Goal: Information Seeking & Learning: Learn about a topic

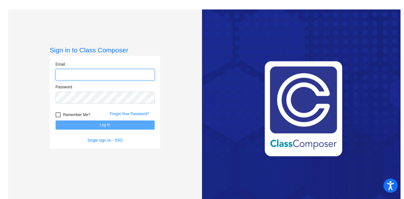
type input "[EMAIL_ADDRESS][PERSON_NAME][DOMAIN_NAME]"
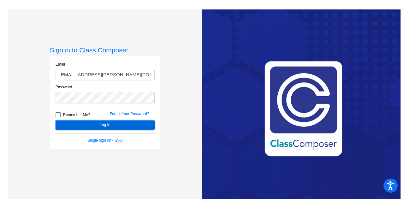
click at [100, 123] on button "Log In" at bounding box center [104, 124] width 99 height 9
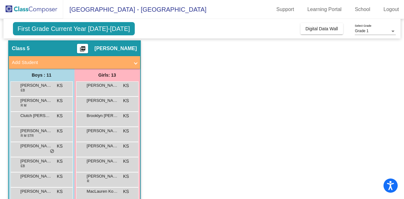
scroll to position [18, 0]
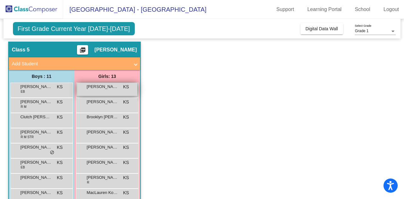
click at [104, 88] on span "[PERSON_NAME]" at bounding box center [103, 87] width 32 height 6
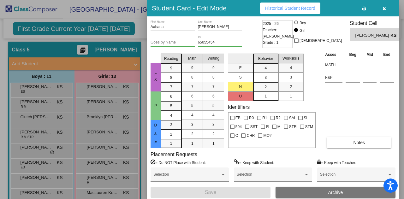
click at [384, 9] on icon "button" at bounding box center [383, 8] width 3 height 4
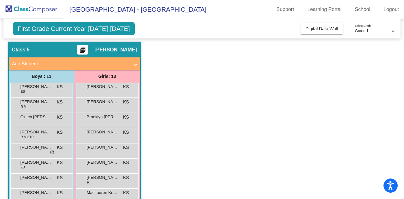
scroll to position [0, 0]
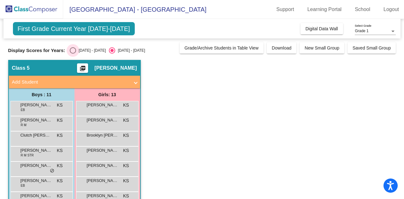
click at [81, 49] on div "[DATE] - [DATE]" at bounding box center [91, 51] width 30 height 6
click at [73, 54] on input "[DATE] - [DATE]" at bounding box center [73, 54] width 0 height 0
radio input "true"
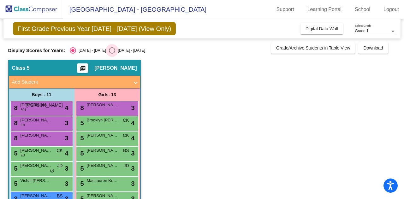
click at [115, 51] on div "[DATE] - [DATE]" at bounding box center [130, 51] width 30 height 6
click at [112, 54] on input "[DATE] - [DATE]" at bounding box center [112, 54] width 0 height 0
radio input "true"
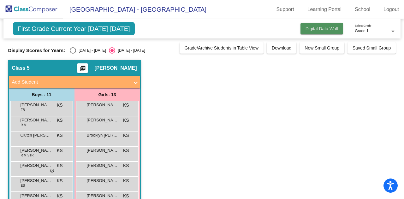
click at [305, 32] on button "Digital Data Wall" at bounding box center [321, 28] width 43 height 11
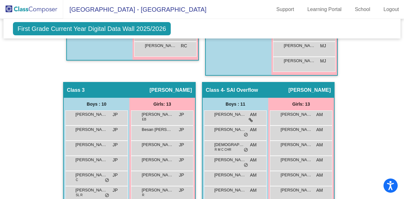
scroll to position [360, 0]
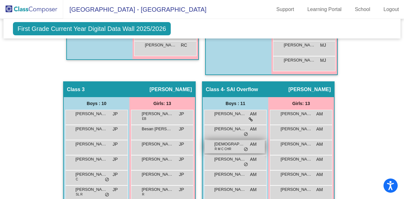
click at [254, 142] on span "AM" at bounding box center [253, 144] width 7 height 7
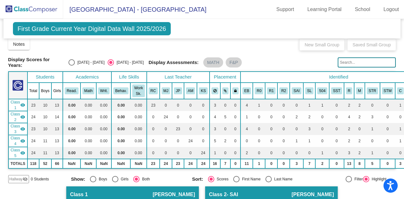
scroll to position [0, 0]
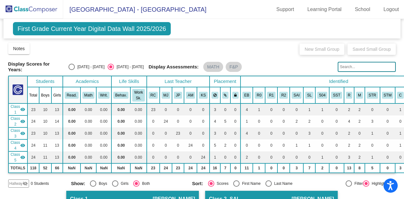
click at [48, 31] on span "First Grade Current Year Digital Data Wall 2025/2026" at bounding box center [92, 28] width 158 height 13
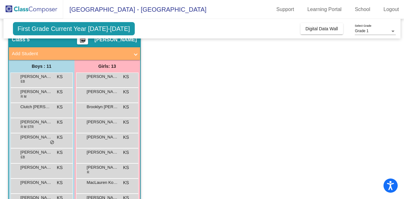
scroll to position [29, 0]
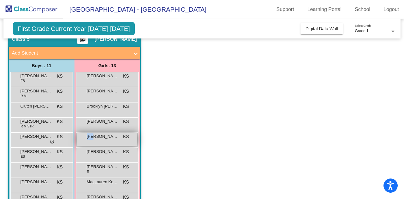
drag, startPoint x: 165, startPoint y: 57, endPoint x: 121, endPoint y: 138, distance: 92.3
click at [121, 138] on div "[PERSON_NAME] KS lock do_not_disturb_alt" at bounding box center [107, 139] width 60 height 13
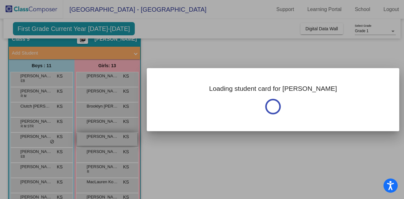
click at [121, 138] on div at bounding box center [202, 99] width 404 height 199
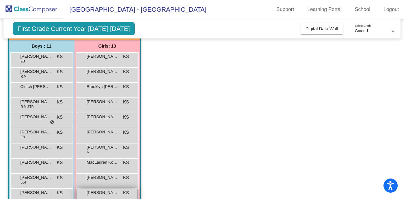
scroll to position [37, 0]
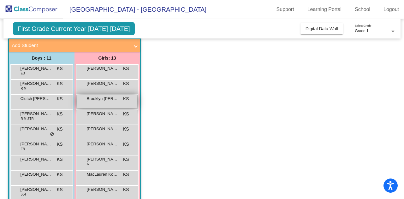
click at [98, 100] on span "Brooklyn [PERSON_NAME]" at bounding box center [103, 99] width 32 height 6
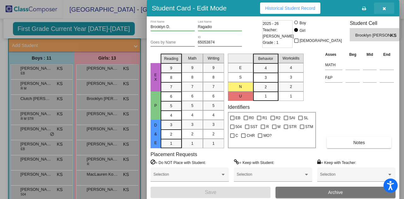
click at [384, 7] on icon "button" at bounding box center [383, 8] width 3 height 4
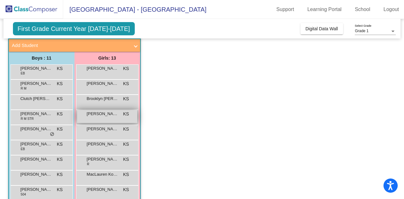
click at [108, 117] on div "[PERSON_NAME] Marriott KS lock do_not_disturb_alt" at bounding box center [107, 116] width 60 height 13
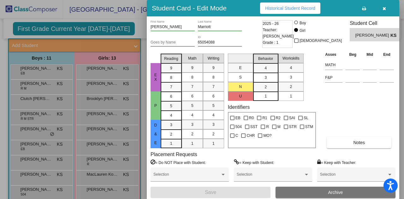
click at [381, 11] on button "button" at bounding box center [384, 8] width 20 height 11
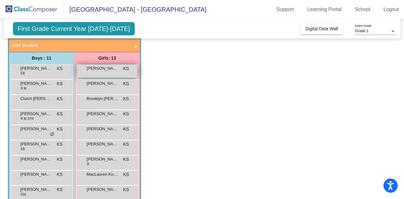
click at [115, 74] on div "[PERSON_NAME] KS lock do_not_disturb_alt" at bounding box center [107, 71] width 60 height 13
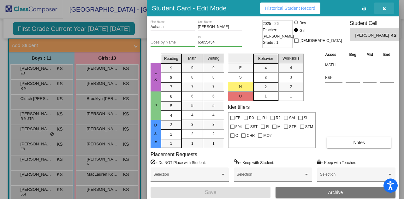
click at [385, 9] on button "button" at bounding box center [384, 8] width 20 height 11
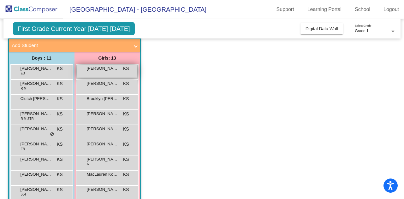
click at [102, 70] on span "[PERSON_NAME]" at bounding box center [103, 68] width 32 height 6
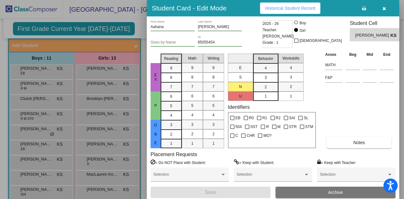
click at [216, 24] on div "[PERSON_NAME] Last Name" at bounding box center [220, 25] width 44 height 11
click at [382, 9] on button "button" at bounding box center [384, 8] width 20 height 11
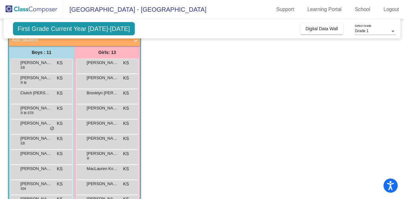
scroll to position [42, 0]
click at [52, 80] on div "[PERSON_NAME] [PERSON_NAME] KS lock do_not_disturb_alt" at bounding box center [41, 80] width 60 height 13
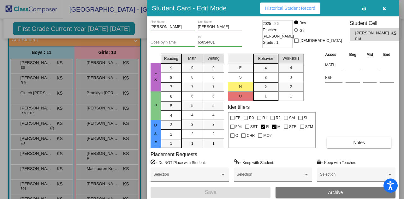
click at [385, 7] on icon "button" at bounding box center [383, 8] width 3 height 4
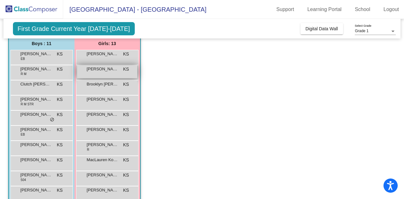
scroll to position [53, 0]
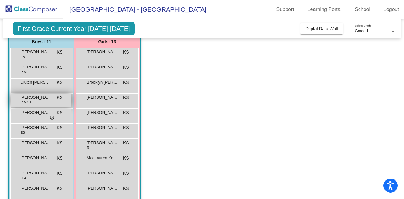
click at [51, 101] on div "[PERSON_NAME] [PERSON_NAME] STR KS lock do_not_disturb_alt" at bounding box center [41, 100] width 60 height 13
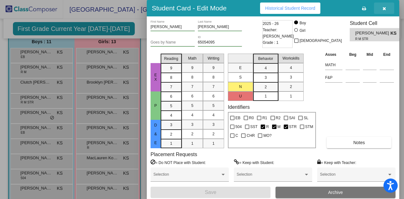
click at [383, 7] on icon "button" at bounding box center [383, 8] width 3 height 4
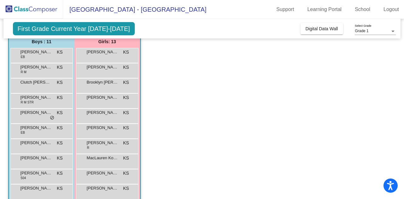
scroll to position [62, 0]
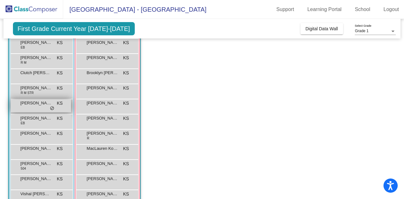
click at [40, 104] on span "[PERSON_NAME]" at bounding box center [36, 103] width 32 height 6
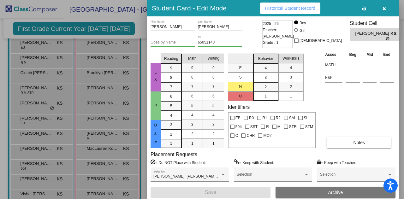
click at [382, 7] on icon "button" at bounding box center [383, 8] width 3 height 4
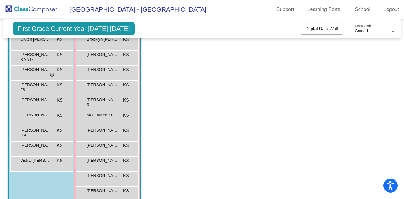
scroll to position [96, 0]
click at [47, 74] on div "[PERSON_NAME] KS lock do_not_disturb_alt" at bounding box center [41, 72] width 60 height 13
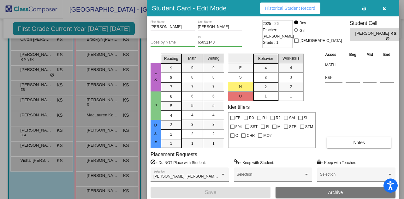
click at [382, 12] on button "button" at bounding box center [384, 8] width 20 height 11
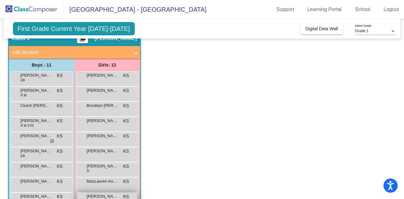
scroll to position [30, 0]
